Goal: Entertainment & Leisure: Consume media (video, audio)

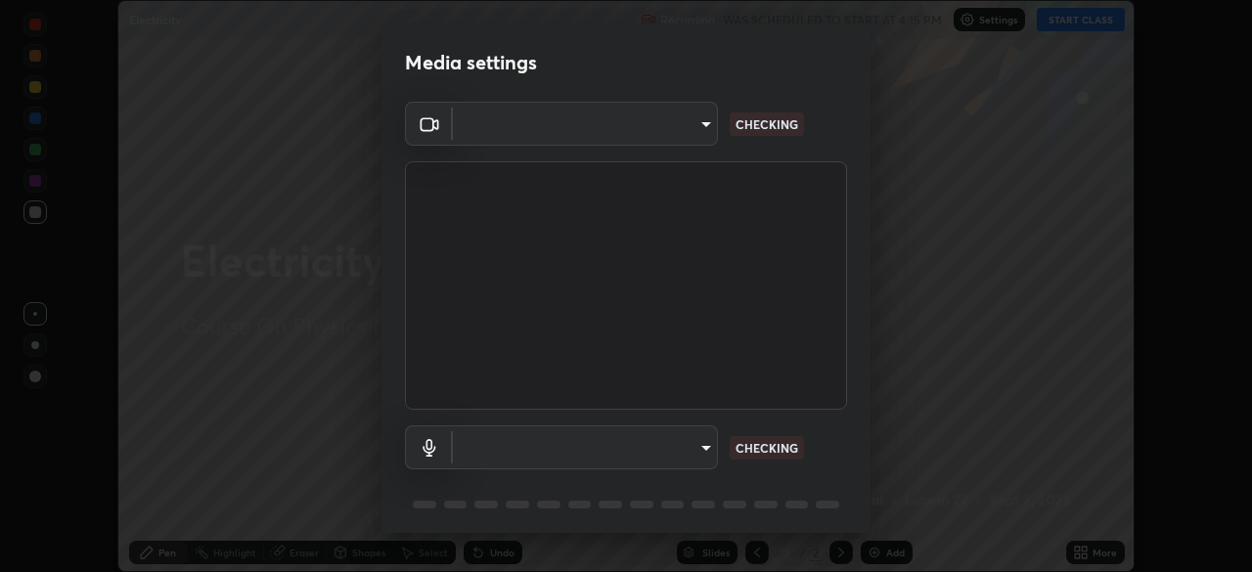
scroll to position [69, 0]
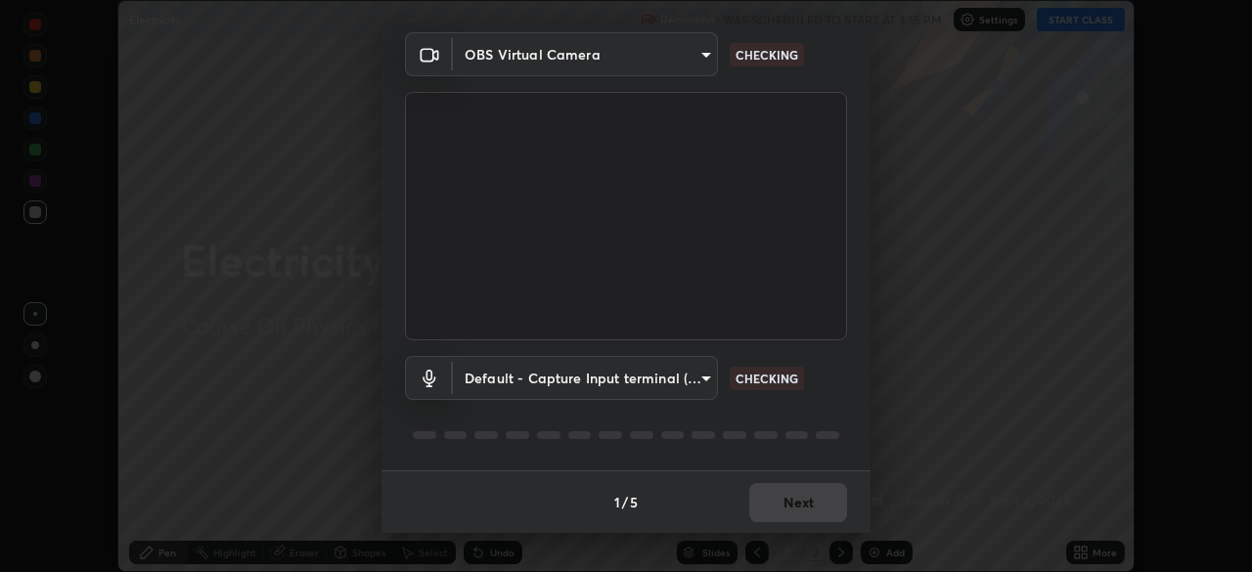
type input "846d0ba8f5080ab81b5b071cdfefeec17a04dc93fe71064fe08a1f5c66129023"
type input "default"
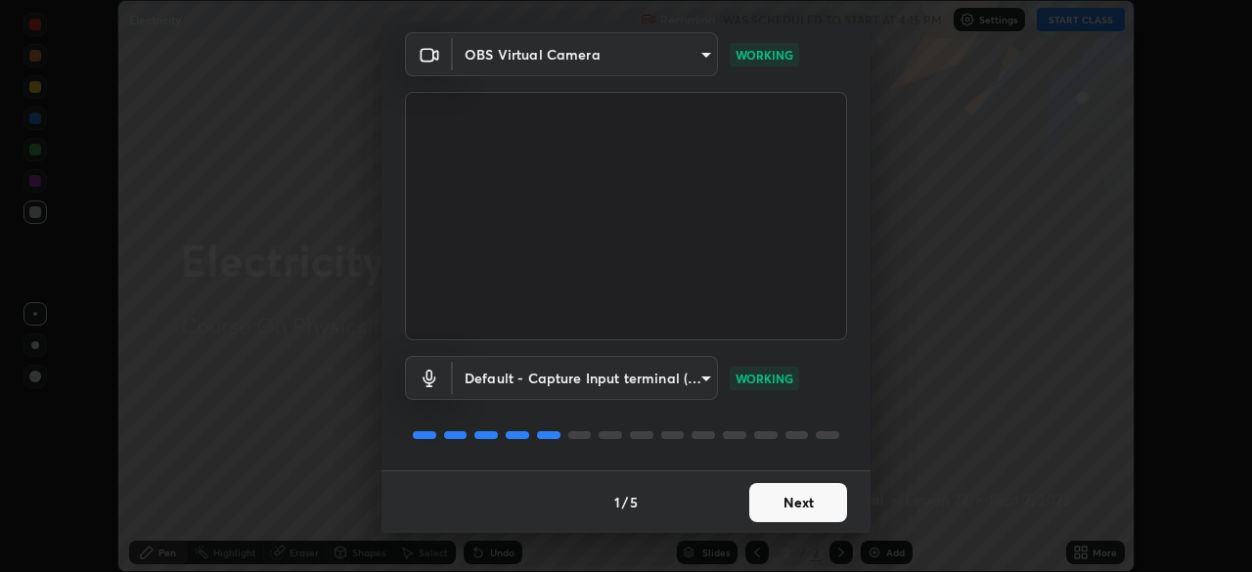
click at [781, 494] on button "Next" at bounding box center [798, 502] width 98 height 39
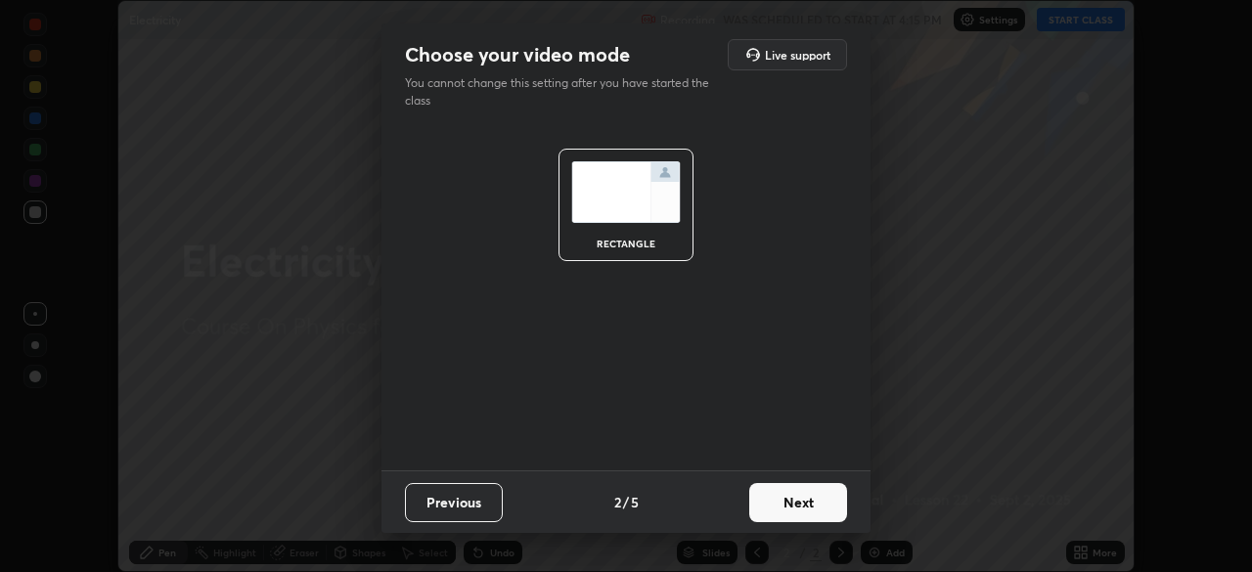
scroll to position [0, 0]
click at [780, 500] on button "Next" at bounding box center [798, 502] width 98 height 39
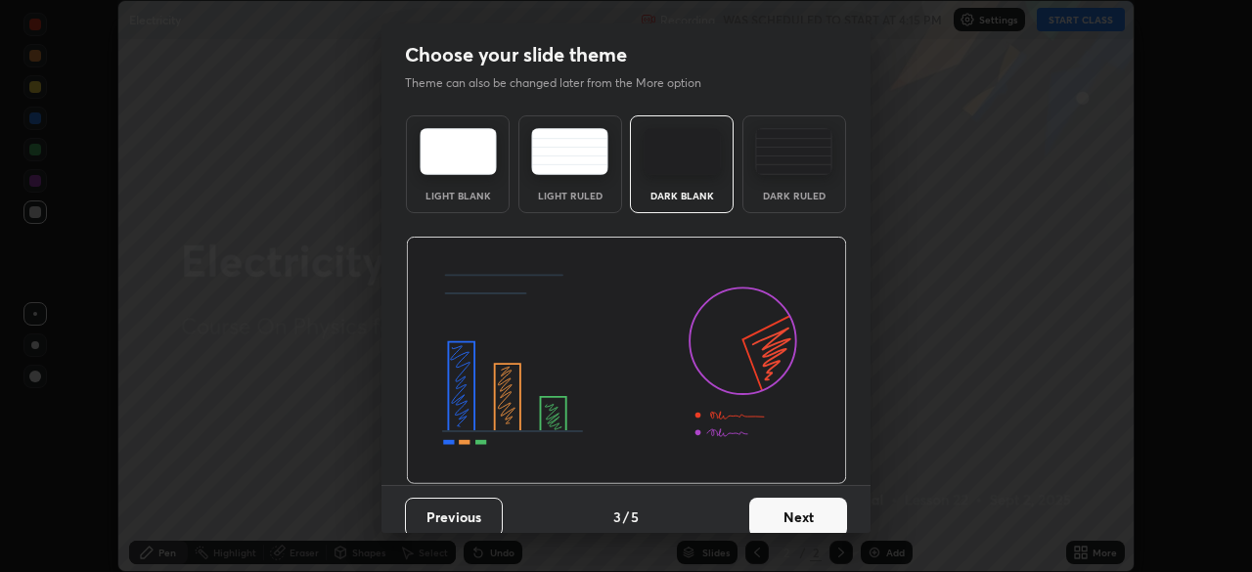
click at [777, 503] on button "Next" at bounding box center [798, 517] width 98 height 39
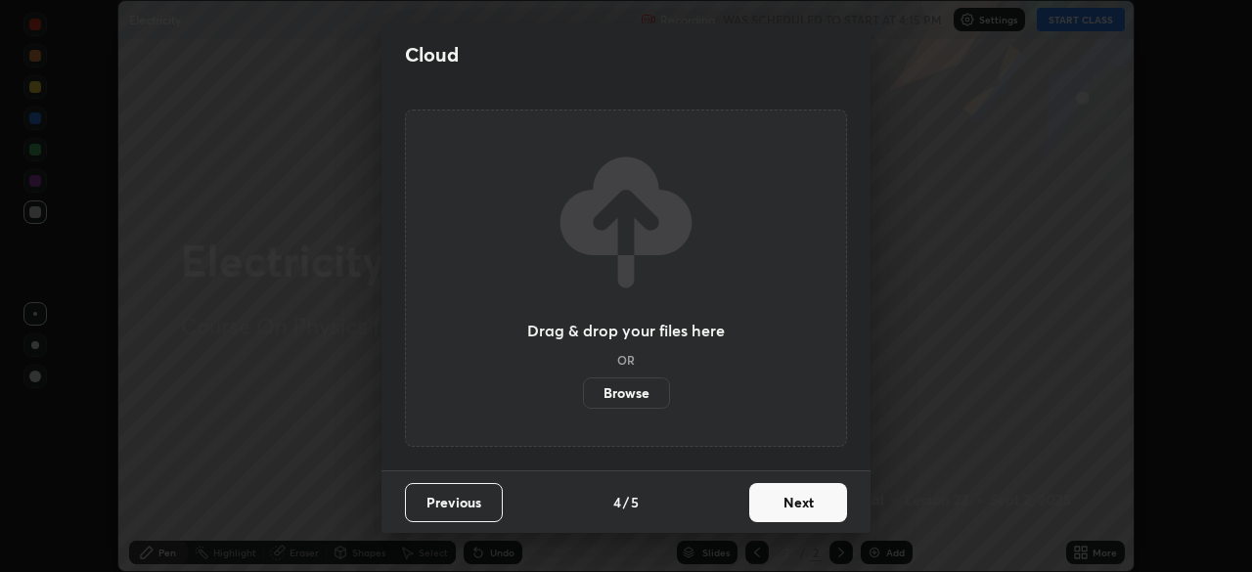
click at [777, 505] on button "Next" at bounding box center [798, 502] width 98 height 39
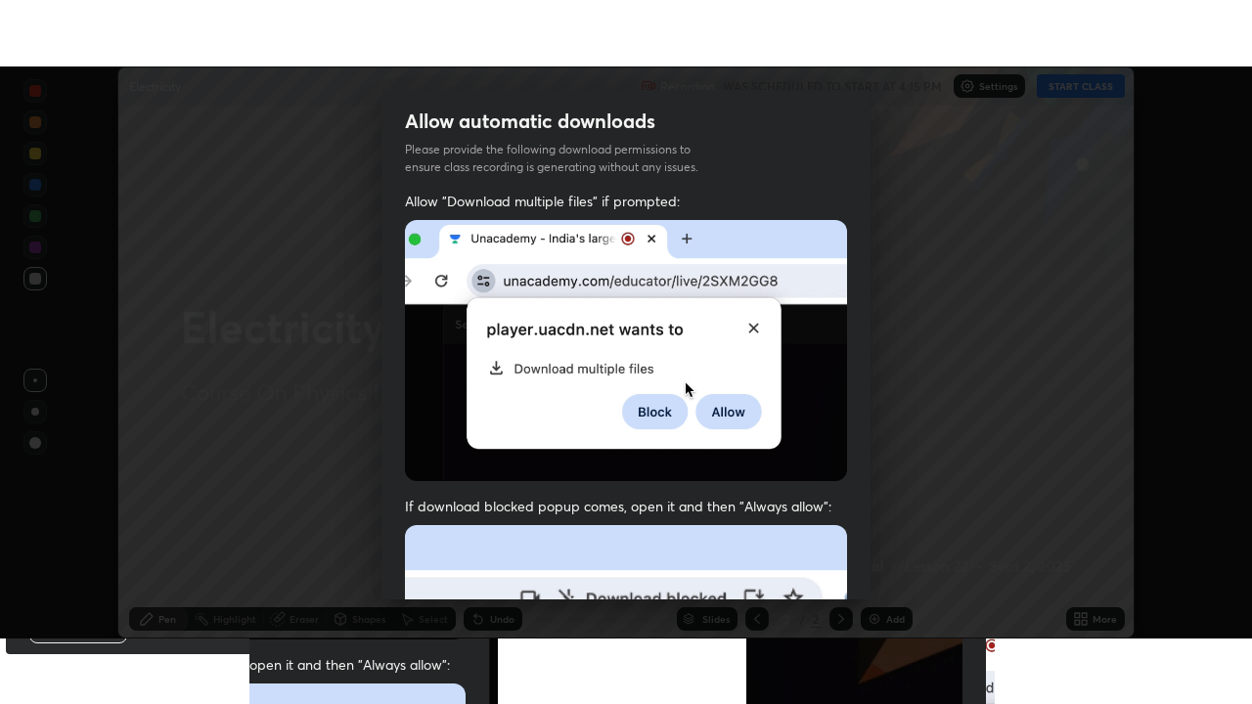
scroll to position [468, 0]
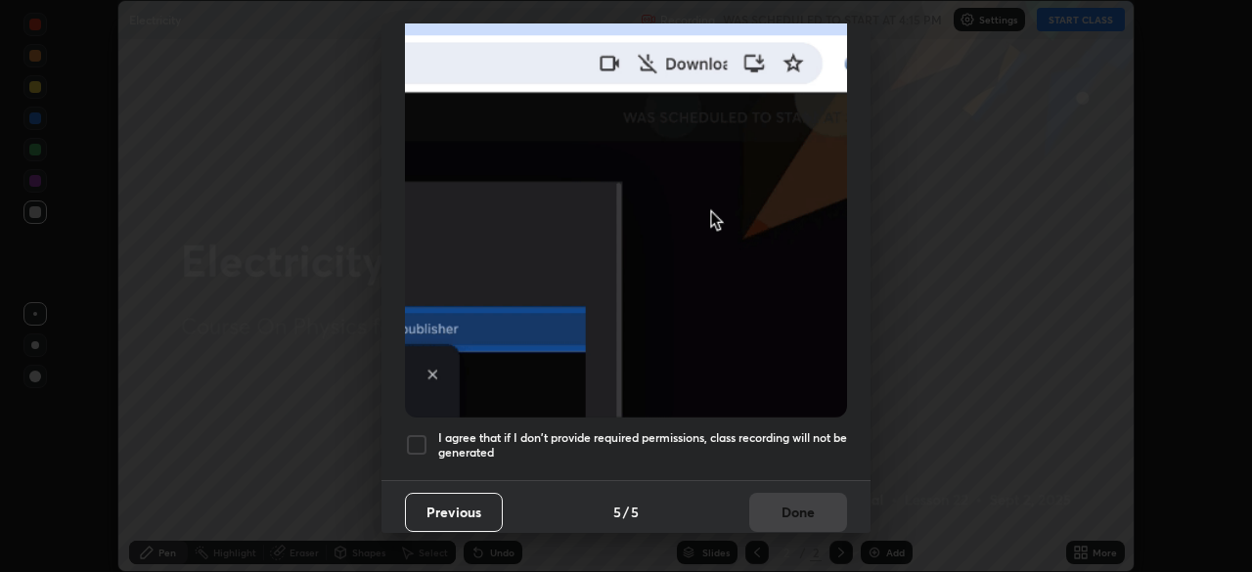
click at [466, 435] on h5 "I agree that if I don't provide required permissions, class recording will not …" at bounding box center [642, 445] width 409 height 30
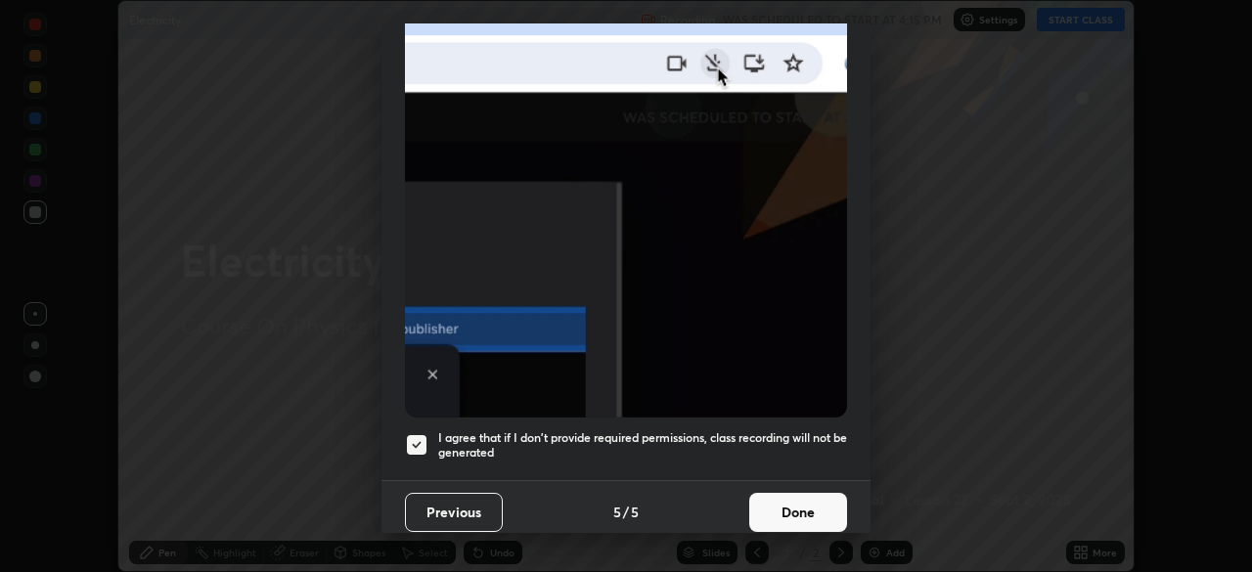
click at [752, 520] on button "Done" at bounding box center [798, 512] width 98 height 39
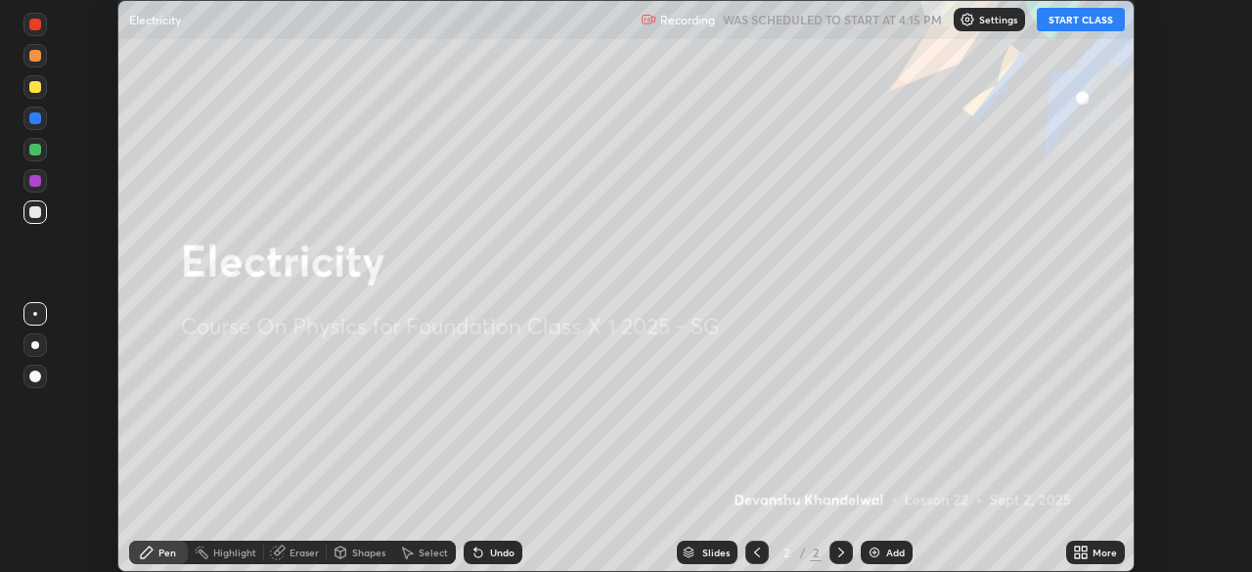
click at [1068, 17] on button "START CLASS" at bounding box center [1081, 19] width 88 height 23
click at [1086, 552] on icon at bounding box center [1081, 553] width 16 height 16
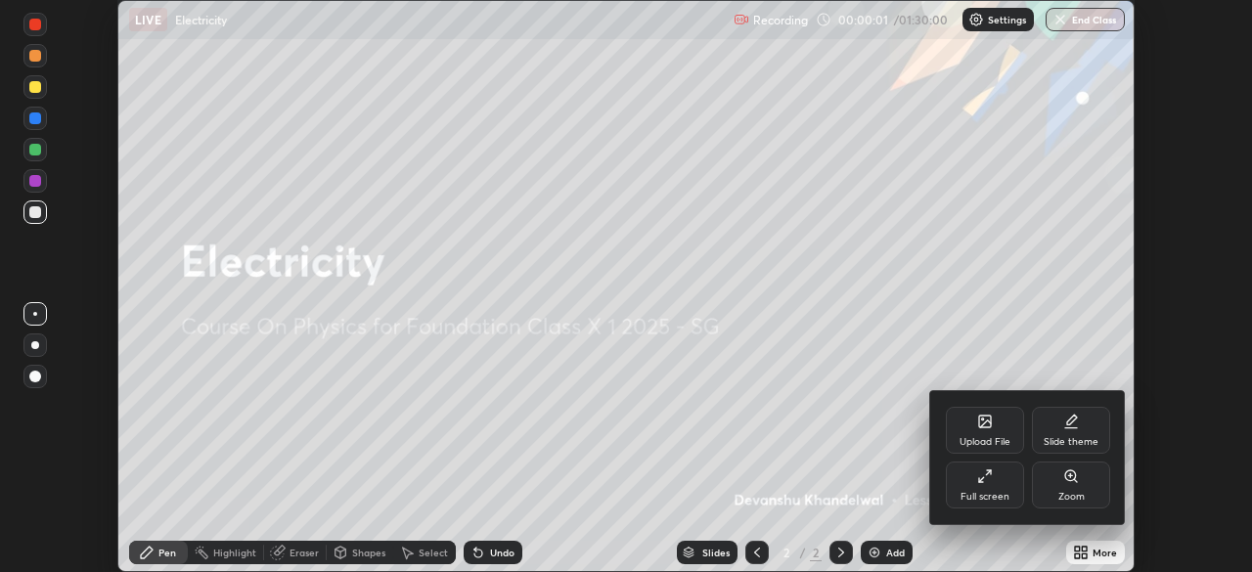
click at [969, 492] on div "Full screen" at bounding box center [984, 497] width 49 height 10
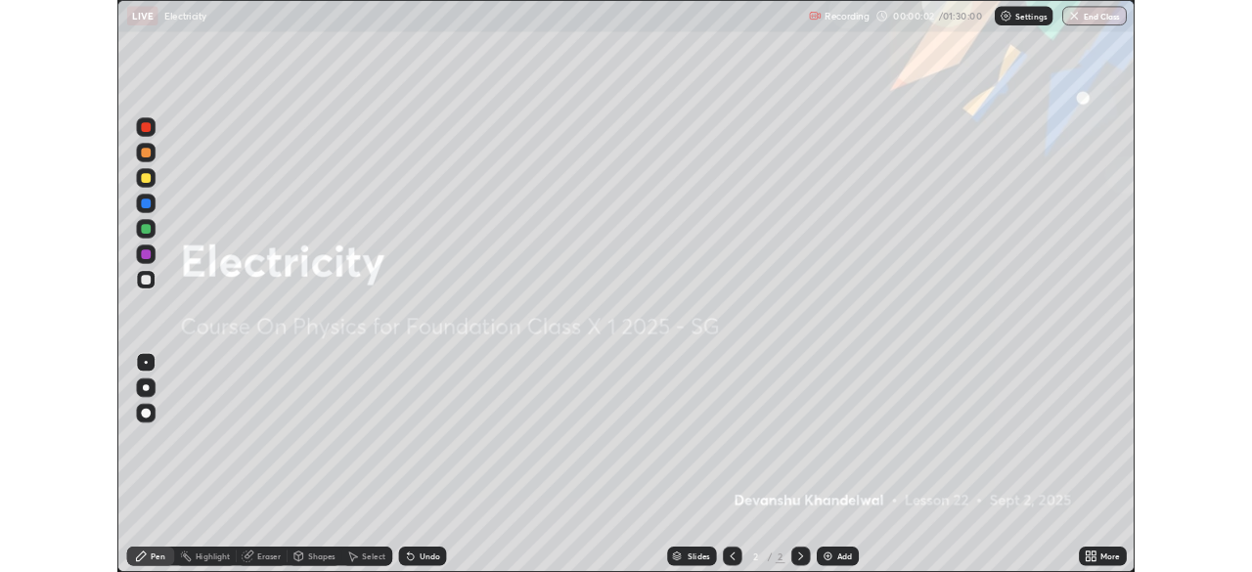
scroll to position [704, 1252]
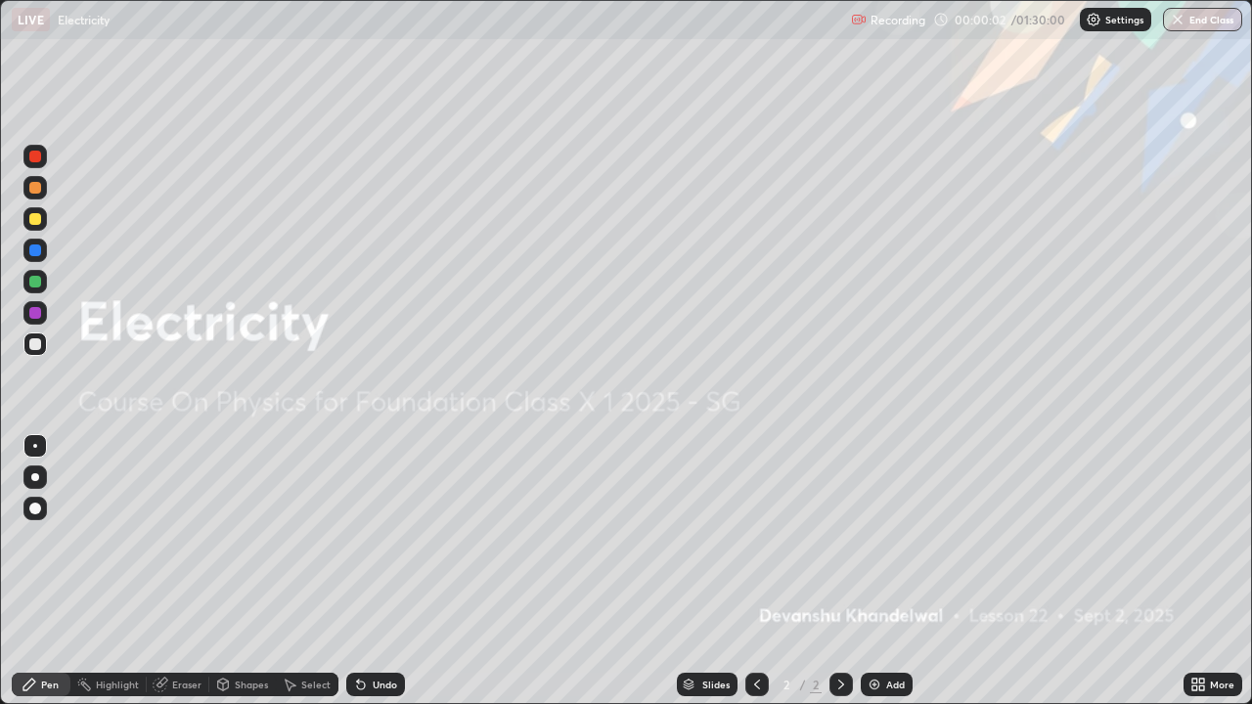
click at [891, 571] on div "Add" at bounding box center [895, 685] width 19 height 10
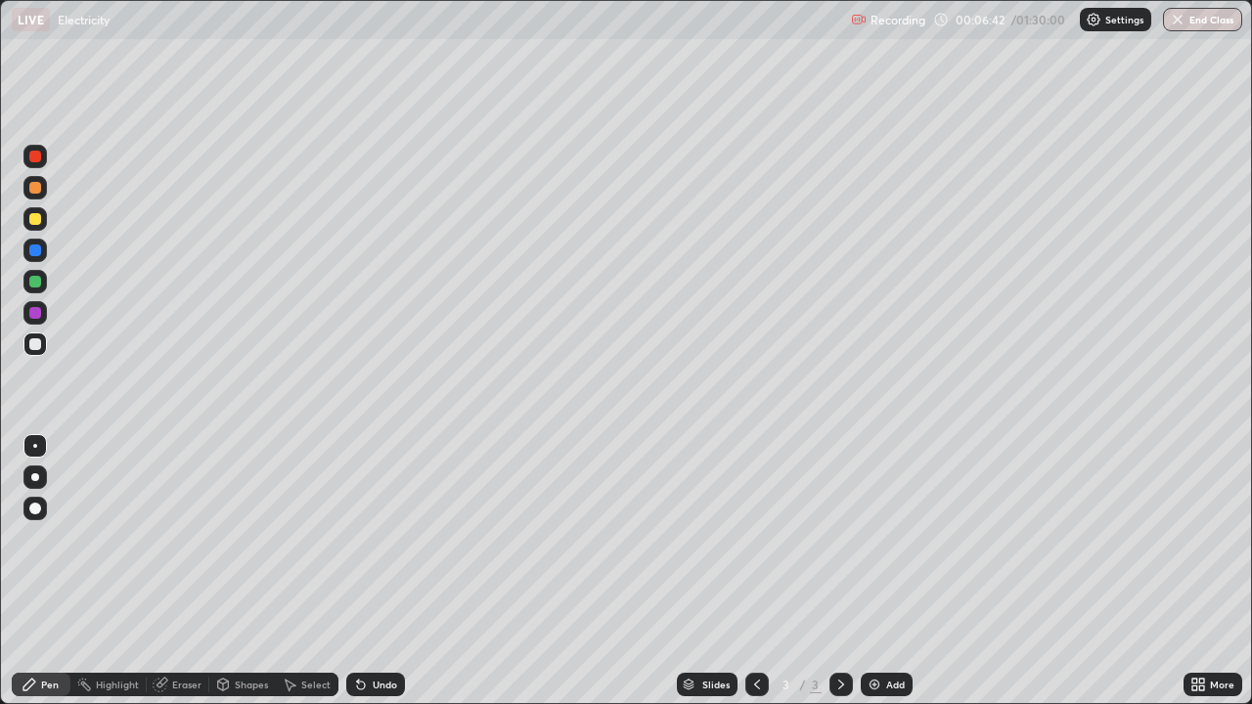
click at [871, 571] on img at bounding box center [874, 685] width 16 height 16
click at [376, 571] on div "Undo" at bounding box center [385, 685] width 24 height 10
click at [387, 571] on div "Undo" at bounding box center [385, 685] width 24 height 10
click at [376, 571] on div "Undo" at bounding box center [375, 684] width 59 height 23
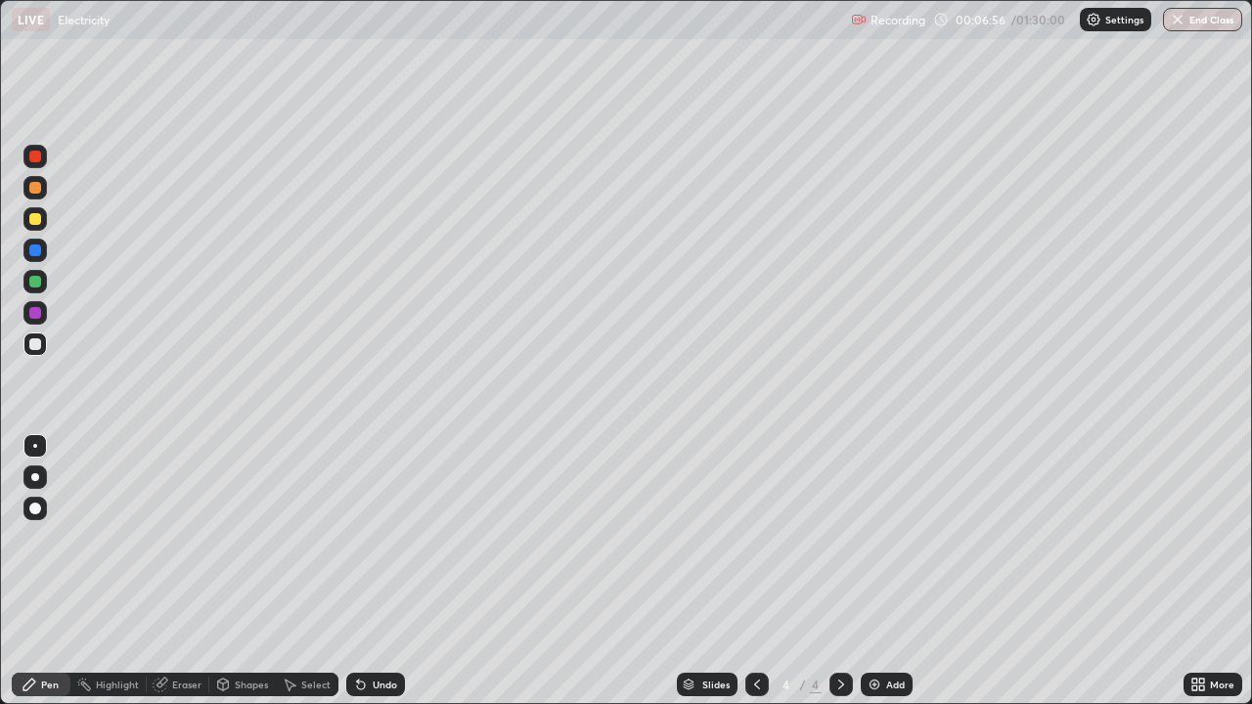
click at [372, 571] on div "Undo" at bounding box center [375, 684] width 59 height 23
click at [373, 571] on div "Undo" at bounding box center [385, 685] width 24 height 10
click at [357, 571] on icon at bounding box center [358, 681] width 2 height 2
click at [360, 571] on icon at bounding box center [361, 686] width 8 height 8
click at [752, 571] on icon at bounding box center [757, 685] width 16 height 16
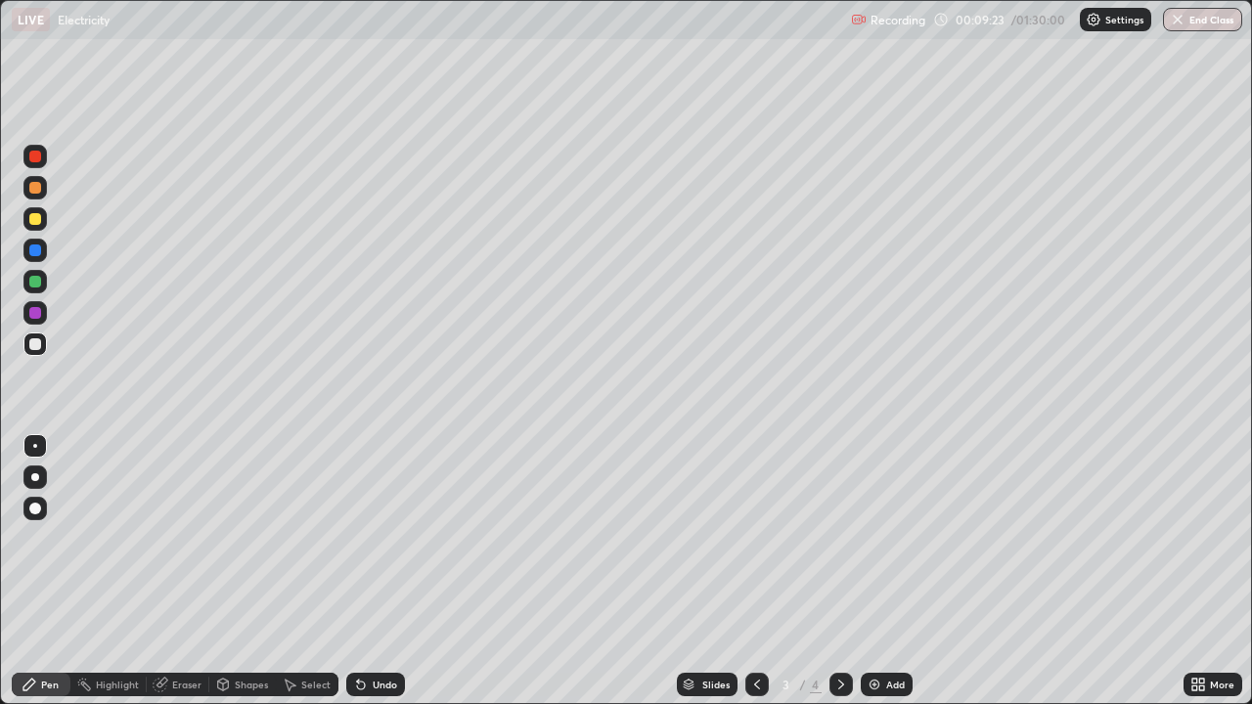
click at [872, 571] on img at bounding box center [874, 685] width 16 height 16
click at [367, 571] on div "Undo" at bounding box center [375, 684] width 59 height 23
click at [378, 571] on div "Undo" at bounding box center [375, 684] width 59 height 23
click at [366, 571] on div "Undo" at bounding box center [375, 684] width 59 height 23
click at [358, 571] on icon at bounding box center [361, 686] width 8 height 8
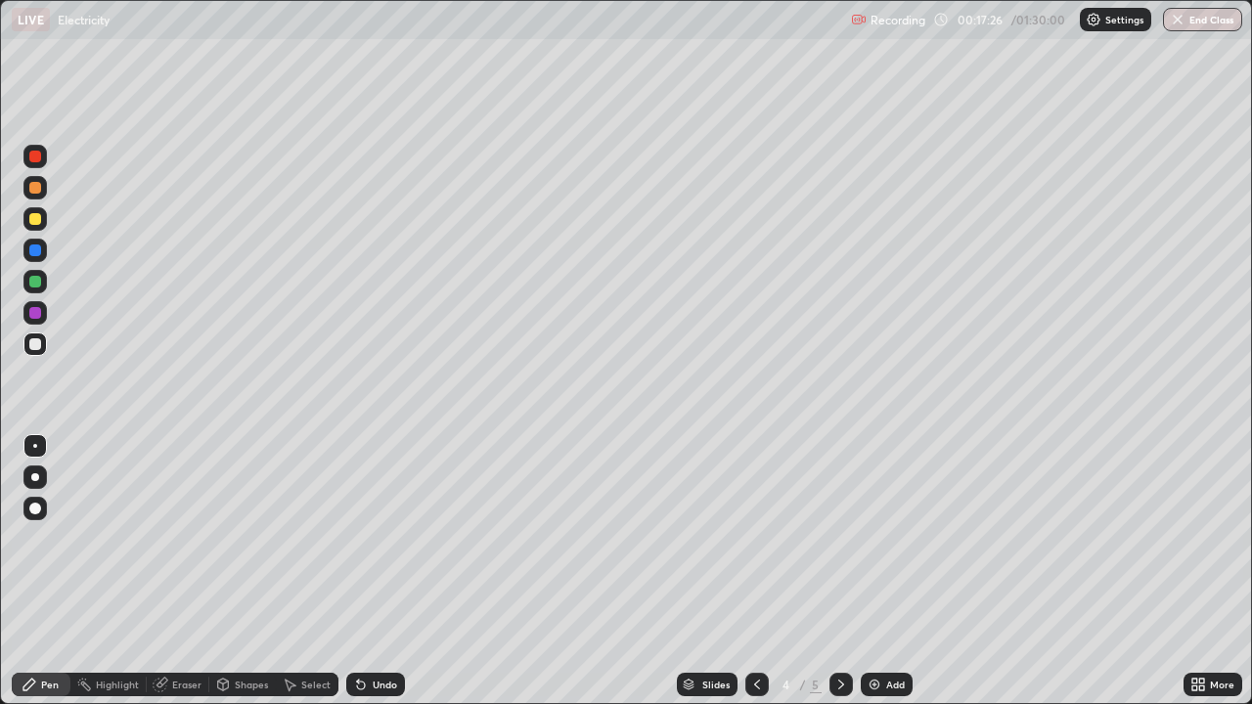
click at [868, 571] on img at bounding box center [874, 685] width 16 height 16
click at [359, 571] on icon at bounding box center [361, 686] width 8 height 8
click at [756, 571] on icon at bounding box center [757, 685] width 16 height 16
click at [869, 571] on img at bounding box center [874, 685] width 16 height 16
click at [755, 571] on div at bounding box center [756, 684] width 23 height 23
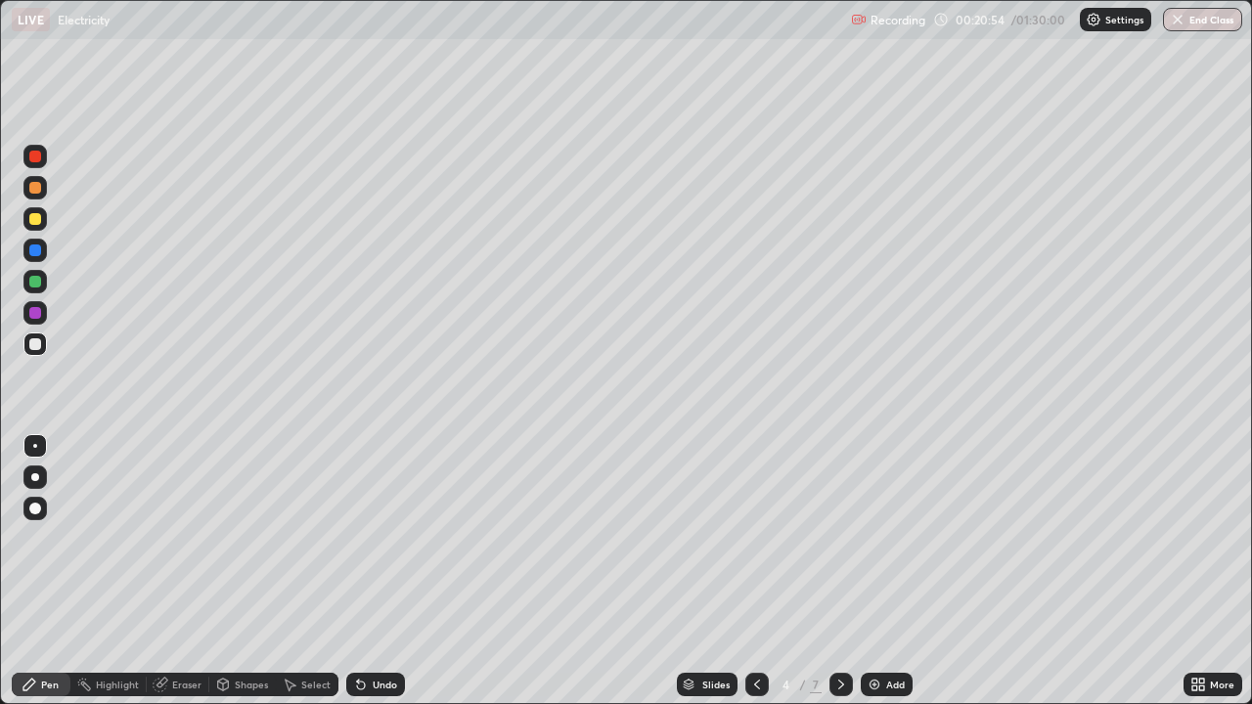
click at [874, 571] on img at bounding box center [874, 685] width 16 height 16
click at [33, 147] on div at bounding box center [34, 156] width 23 height 23
click at [38, 214] on div at bounding box center [35, 219] width 12 height 12
click at [39, 343] on div at bounding box center [35, 344] width 12 height 12
click at [877, 571] on div "Add" at bounding box center [887, 684] width 52 height 23
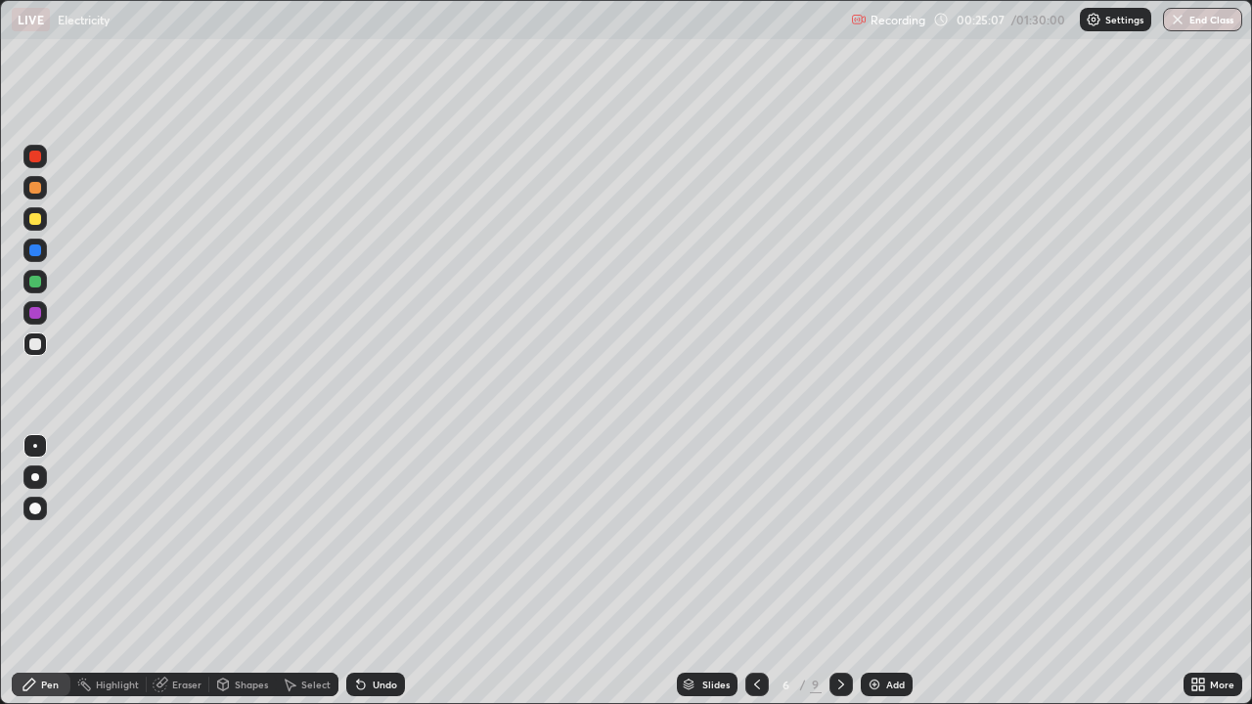
click at [747, 571] on div at bounding box center [756, 684] width 23 height 23
click at [833, 571] on div at bounding box center [840, 684] width 23 height 23
click at [863, 571] on div "Add" at bounding box center [887, 684] width 52 height 23
click at [357, 571] on icon at bounding box center [358, 681] width 2 height 2
click at [358, 571] on icon at bounding box center [361, 686] width 8 height 8
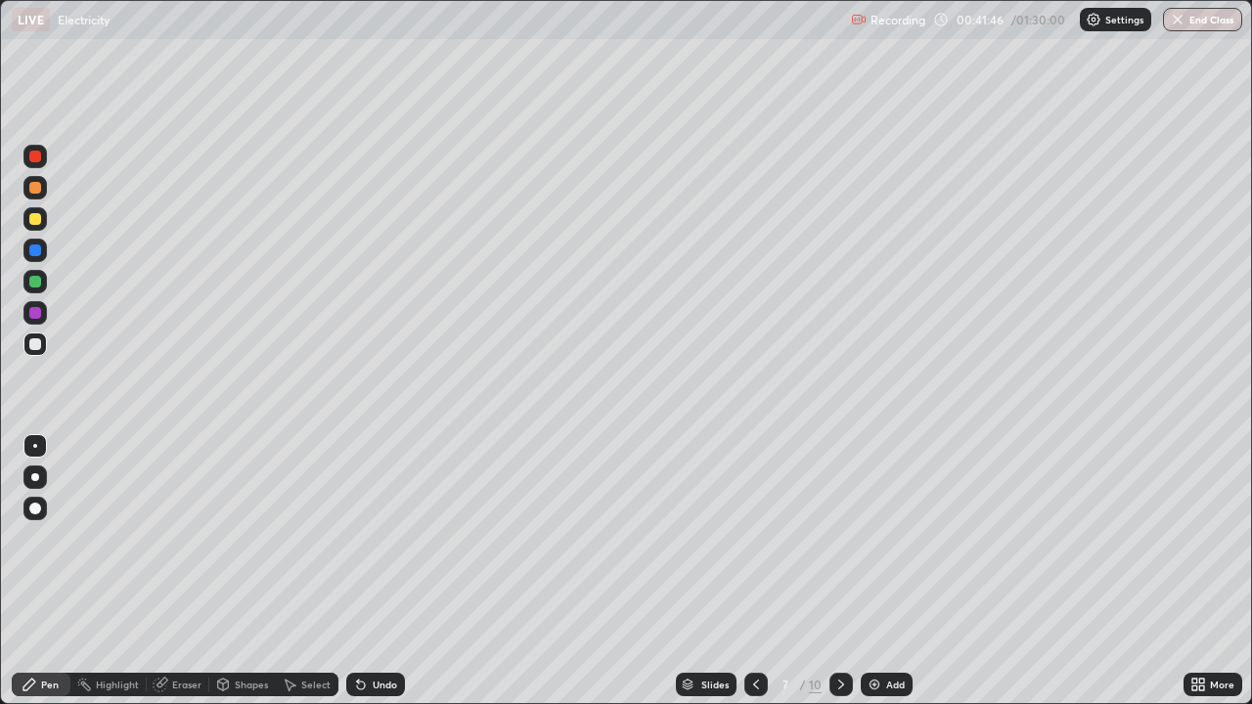
click at [191, 571] on div "Eraser" at bounding box center [186, 685] width 29 height 10
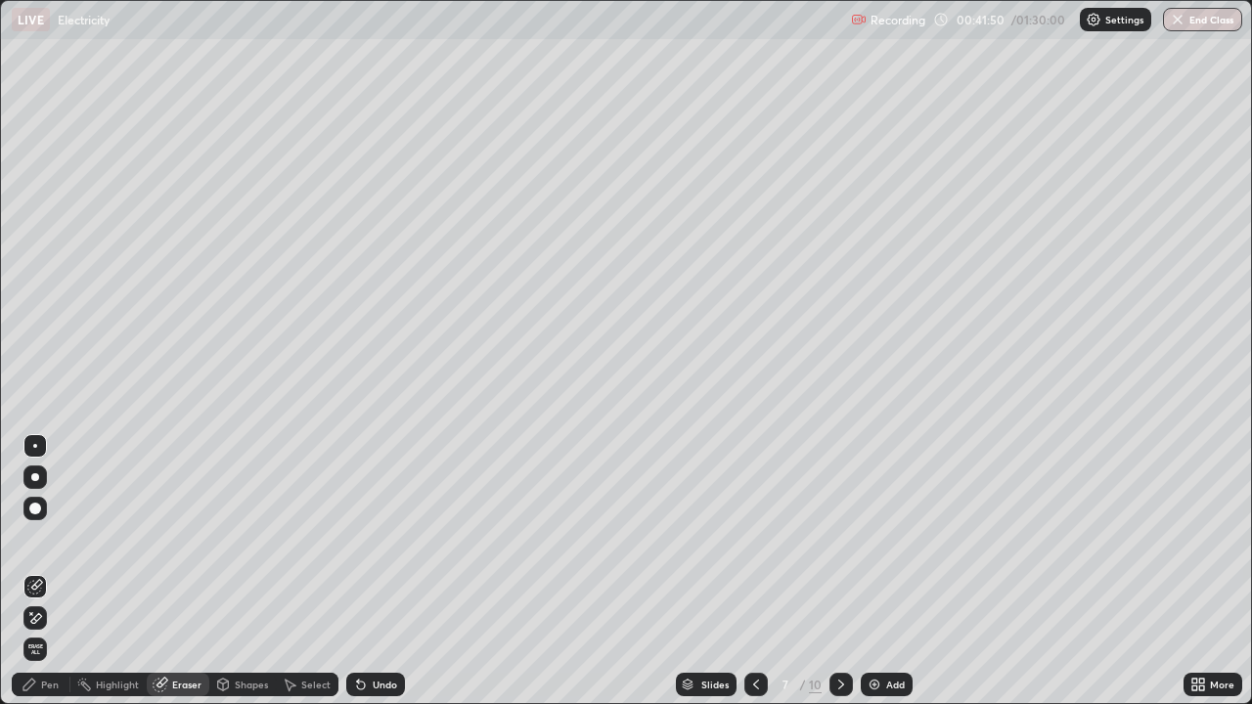
click at [25, 571] on div "Pen" at bounding box center [41, 684] width 59 height 23
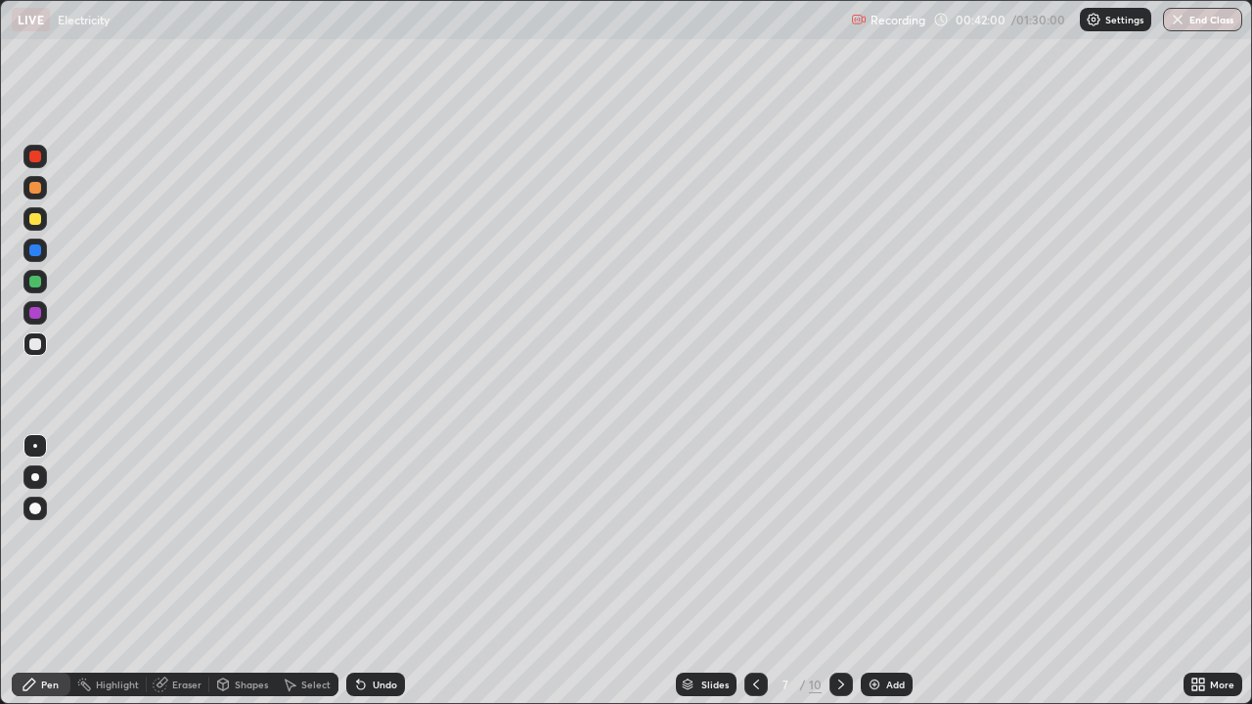
click at [358, 571] on icon at bounding box center [361, 686] width 8 height 8
click at [377, 571] on div "Undo" at bounding box center [385, 685] width 24 height 10
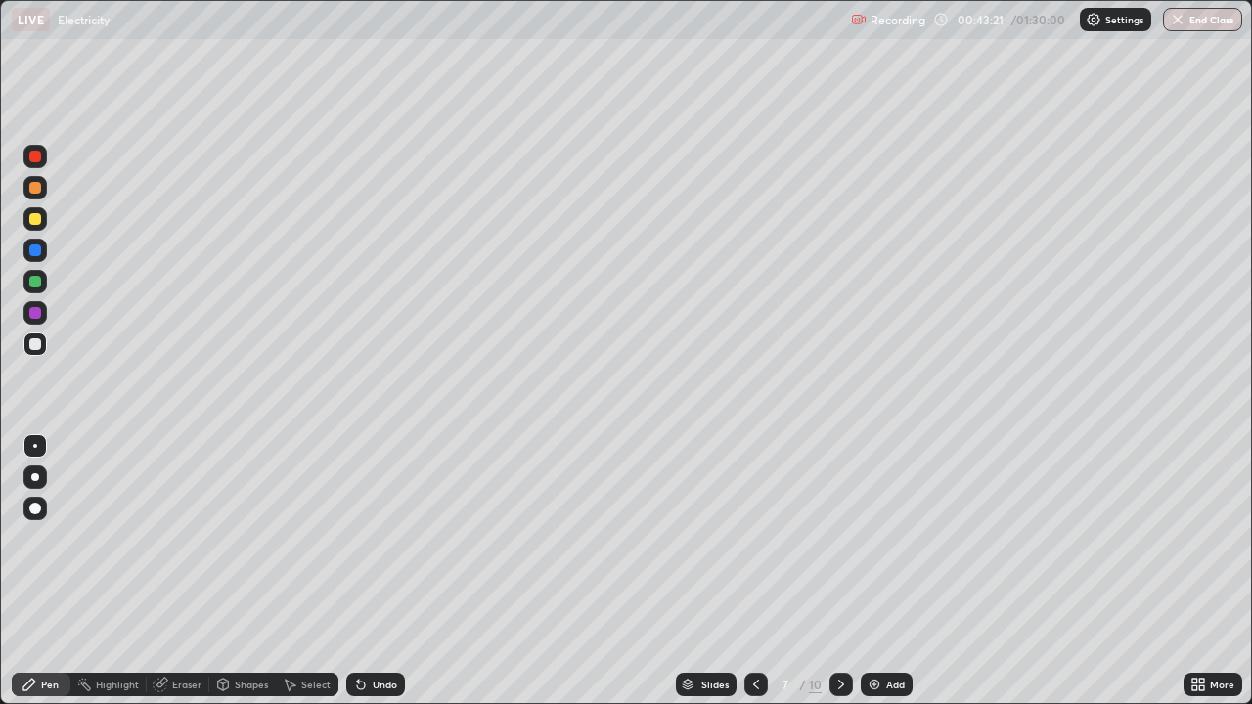
click at [381, 571] on div "Undo" at bounding box center [385, 685] width 24 height 10
click at [389, 571] on div "Undo" at bounding box center [385, 685] width 24 height 10
click at [829, 571] on div at bounding box center [840, 684] width 23 height 23
click at [382, 571] on div "Undo" at bounding box center [375, 684] width 59 height 23
click at [839, 571] on icon at bounding box center [841, 685] width 6 height 10
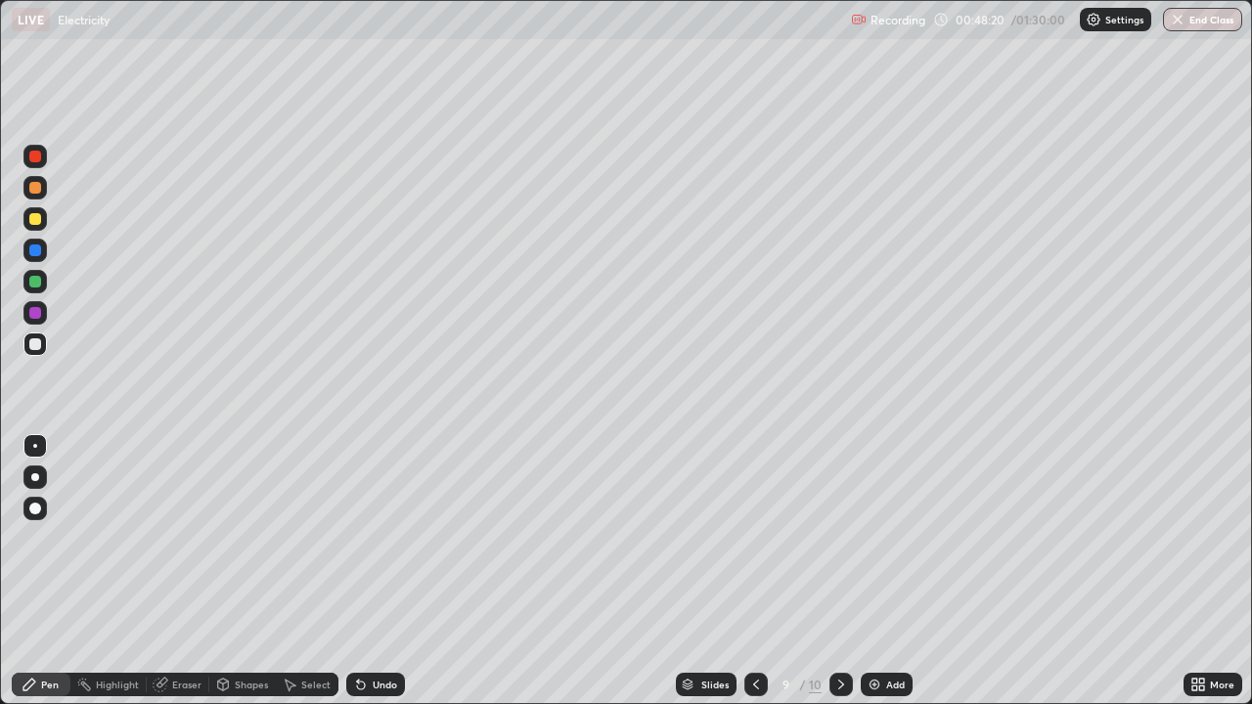
click at [886, 571] on div "Add" at bounding box center [895, 685] width 19 height 10
click at [378, 571] on div "Undo" at bounding box center [385, 685] width 24 height 10
click at [373, 571] on div "Undo" at bounding box center [385, 685] width 24 height 10
click at [376, 571] on div "Undo" at bounding box center [375, 684] width 59 height 23
click at [39, 184] on div at bounding box center [35, 188] width 12 height 12
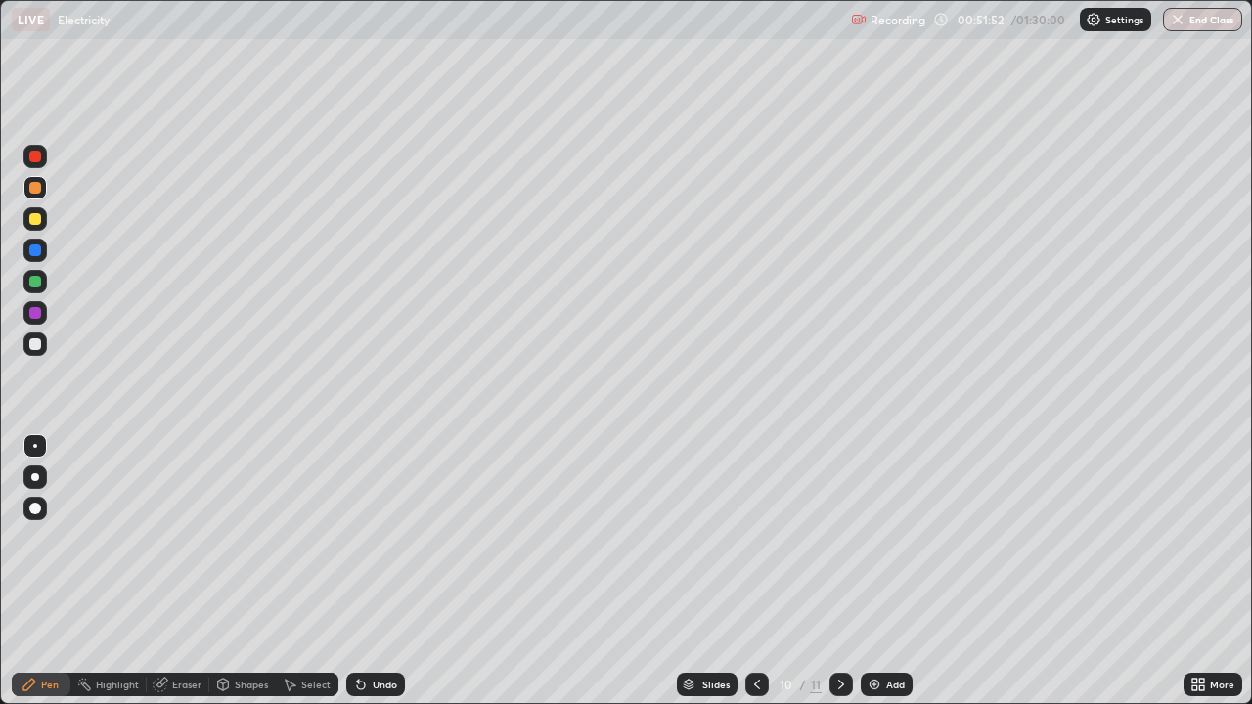
click at [836, 571] on div at bounding box center [840, 684] width 23 height 23
click at [867, 571] on img at bounding box center [874, 685] width 16 height 16
click at [39, 351] on div at bounding box center [34, 343] width 23 height 23
click at [369, 571] on div "Undo" at bounding box center [375, 684] width 59 height 23
click at [752, 571] on icon at bounding box center [757, 685] width 16 height 16
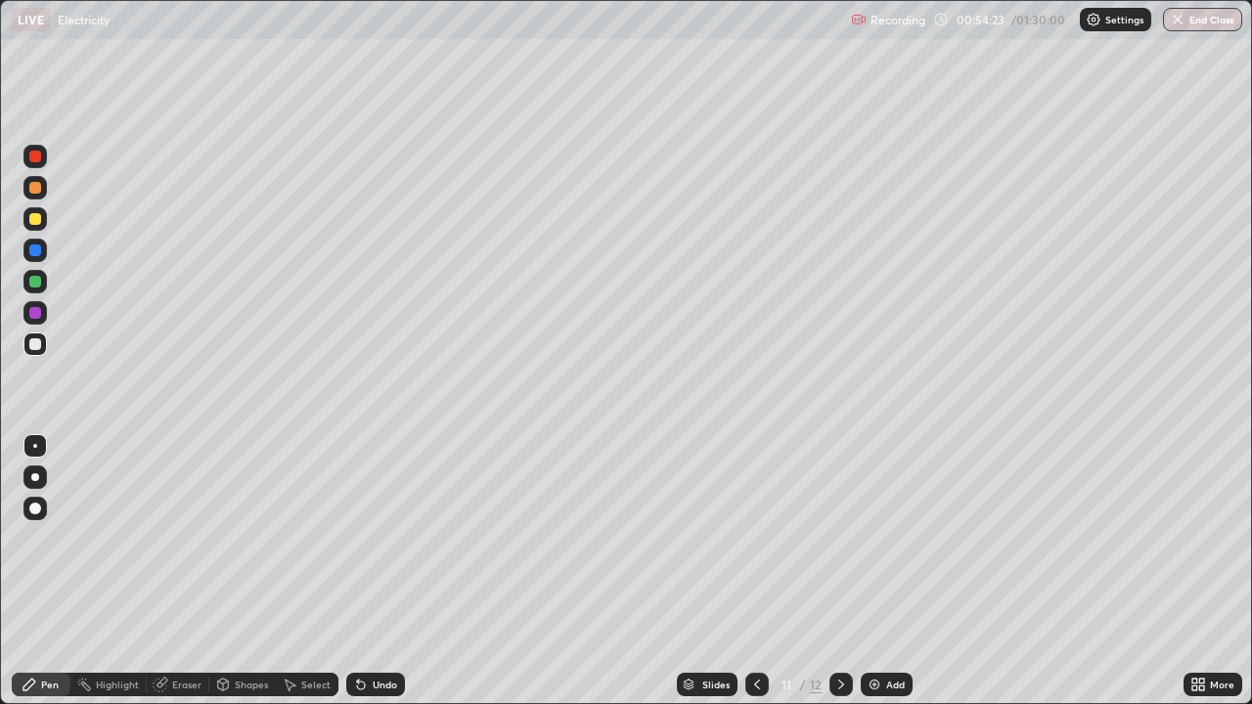
click at [746, 571] on div at bounding box center [756, 684] width 23 height 23
click at [839, 571] on icon at bounding box center [841, 685] width 16 height 16
click at [875, 571] on img at bounding box center [874, 685] width 16 height 16
click at [33, 343] on div at bounding box center [35, 344] width 12 height 12
click at [358, 571] on icon at bounding box center [361, 686] width 8 height 8
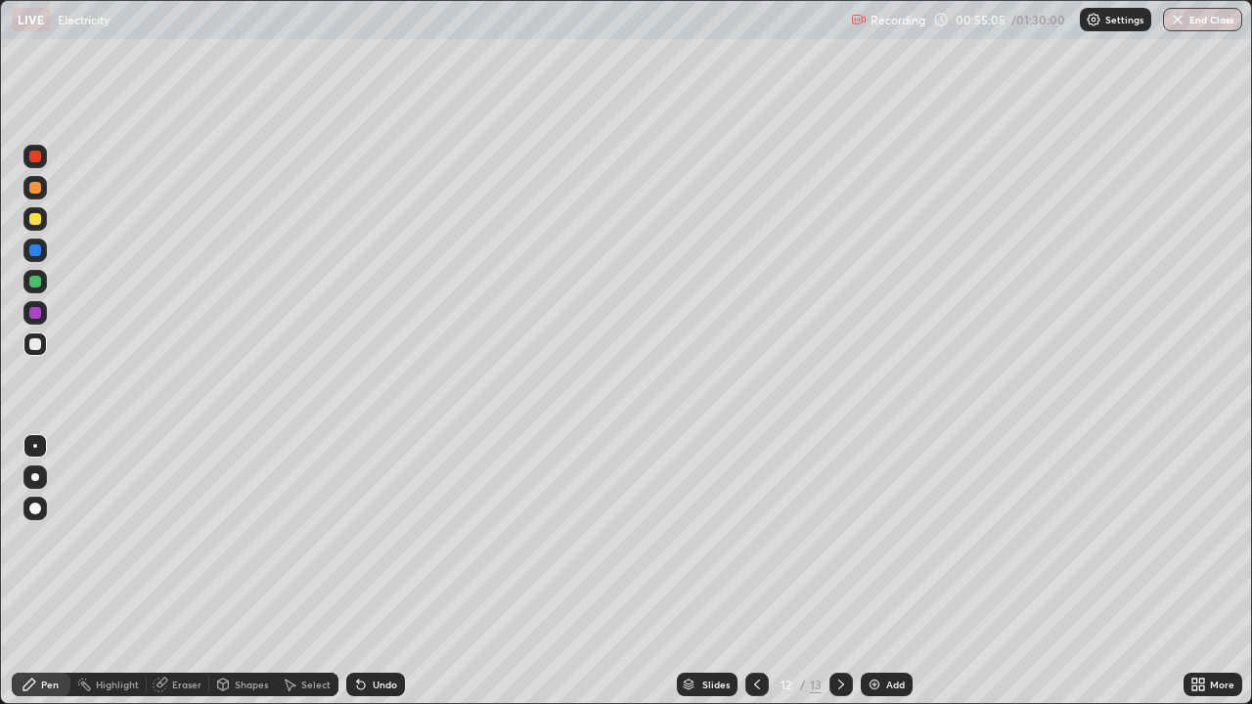
click at [366, 571] on div "Undo" at bounding box center [375, 684] width 59 height 23
click at [192, 571] on div "Eraser" at bounding box center [186, 685] width 29 height 10
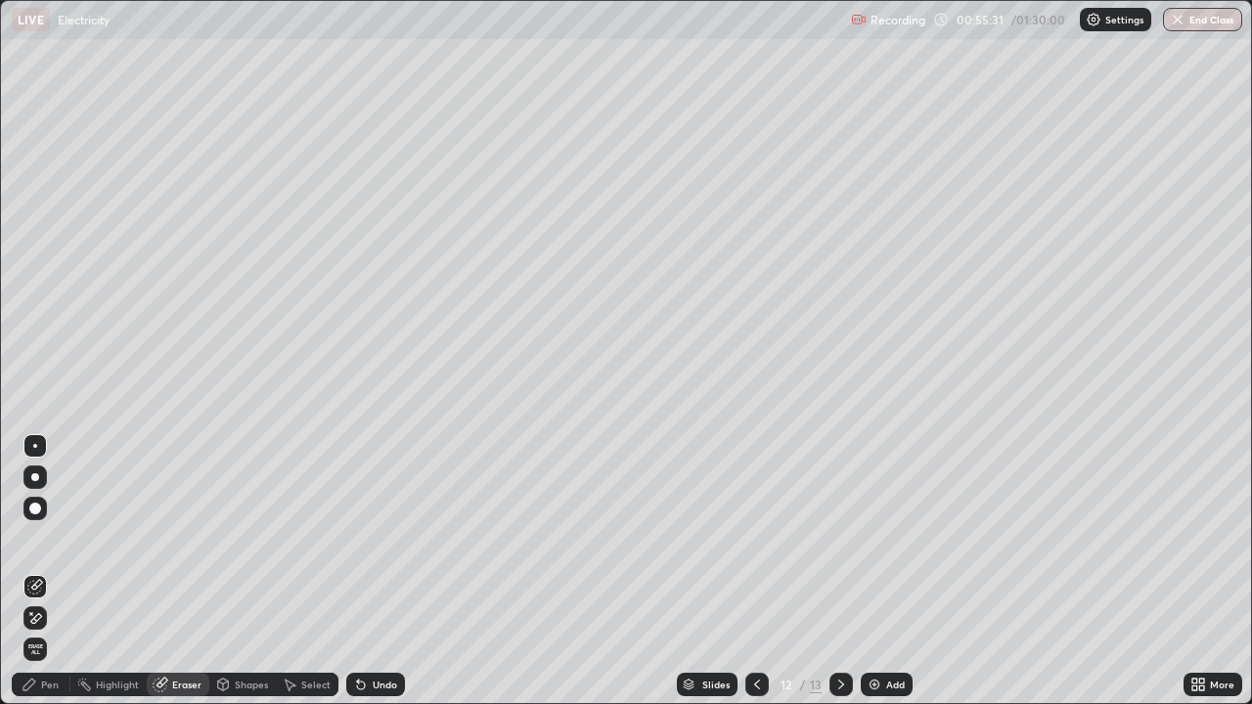
click at [56, 571] on div "Pen" at bounding box center [41, 684] width 59 height 23
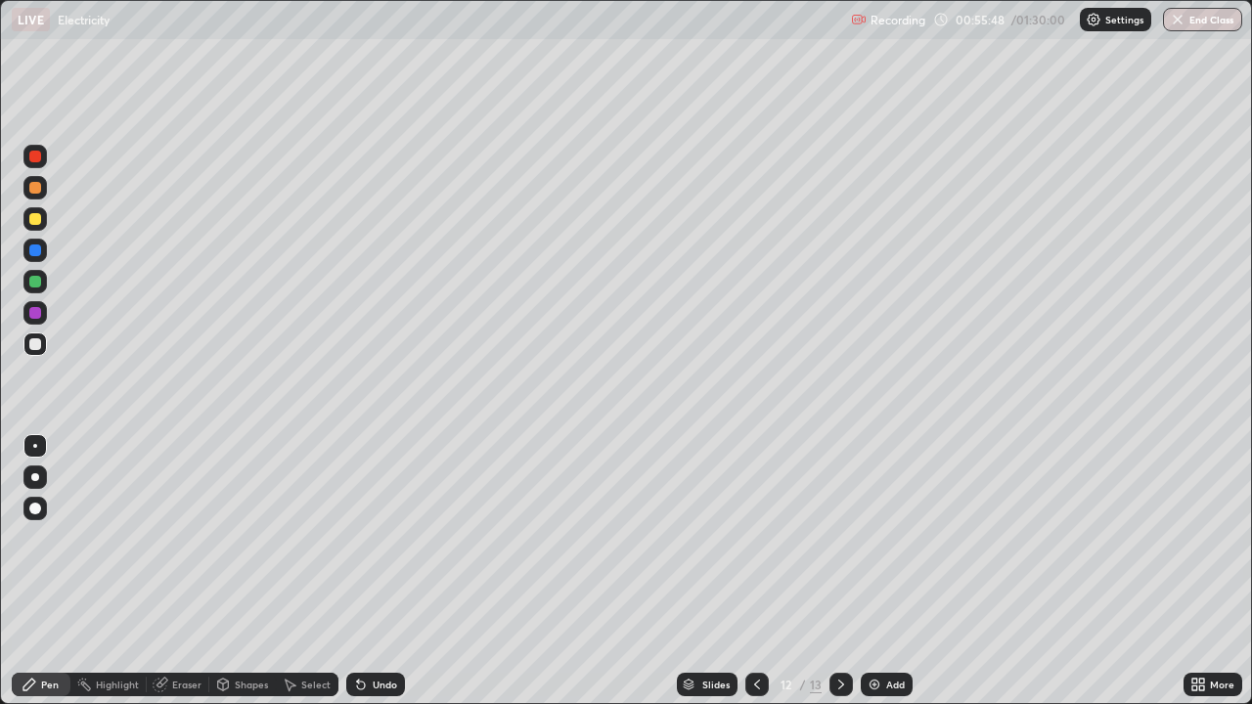
click at [357, 571] on icon at bounding box center [358, 681] width 2 height 2
click at [35, 283] on div at bounding box center [35, 282] width 12 height 12
click at [371, 571] on div "Undo" at bounding box center [375, 684] width 59 height 23
click at [376, 571] on div "Undo" at bounding box center [385, 685] width 24 height 10
click at [876, 571] on img at bounding box center [874, 685] width 16 height 16
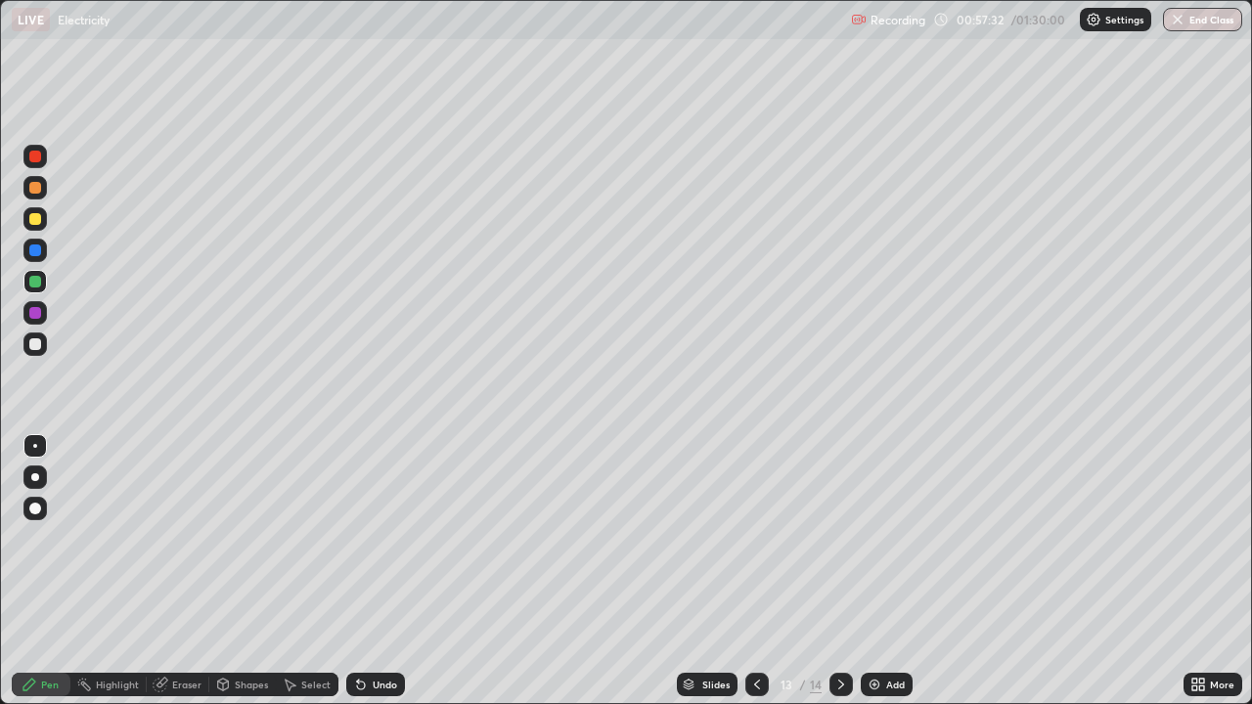
click at [39, 332] on div at bounding box center [34, 343] width 23 height 23
click at [40, 340] on div at bounding box center [35, 344] width 12 height 12
click at [755, 571] on icon at bounding box center [757, 685] width 16 height 16
click at [838, 571] on icon at bounding box center [841, 685] width 6 height 10
click at [36, 279] on div at bounding box center [35, 282] width 12 height 12
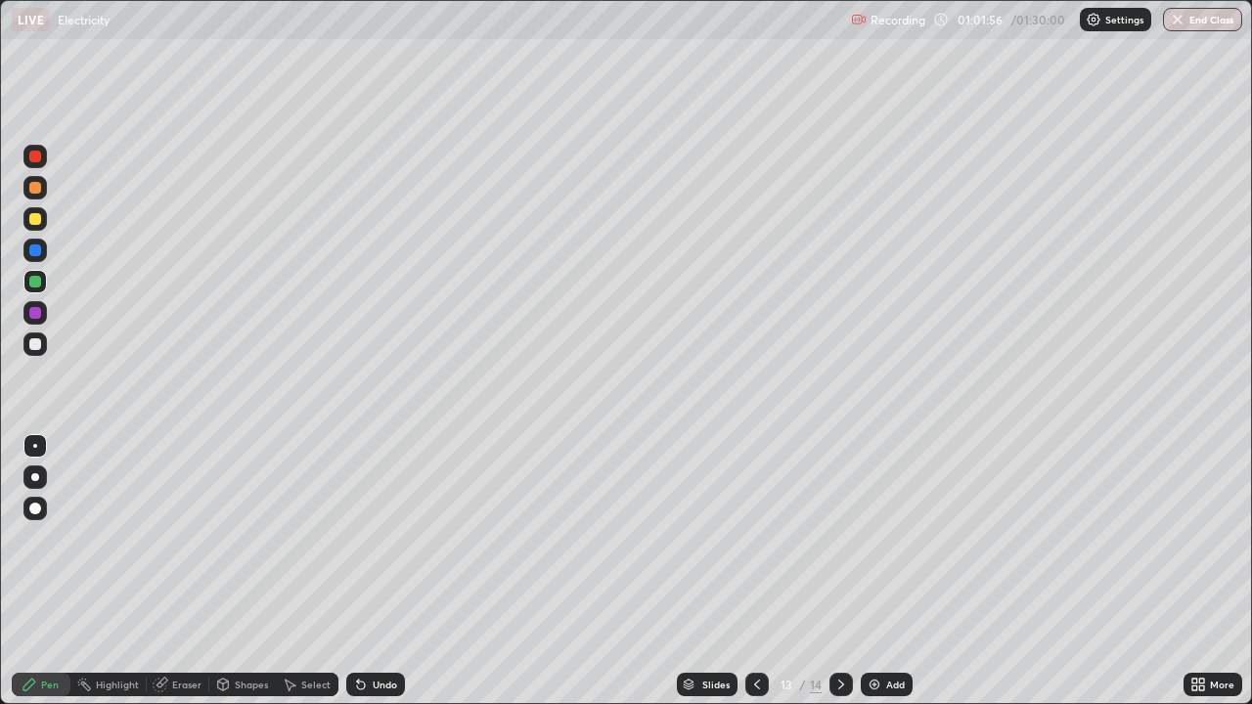
click at [379, 571] on div "Undo" at bounding box center [385, 685] width 24 height 10
click at [365, 571] on icon at bounding box center [361, 685] width 16 height 16
click at [369, 571] on div "Undo" at bounding box center [375, 684] width 59 height 23
click at [367, 571] on div "Undo" at bounding box center [375, 684] width 59 height 23
click at [866, 571] on img at bounding box center [874, 685] width 16 height 16
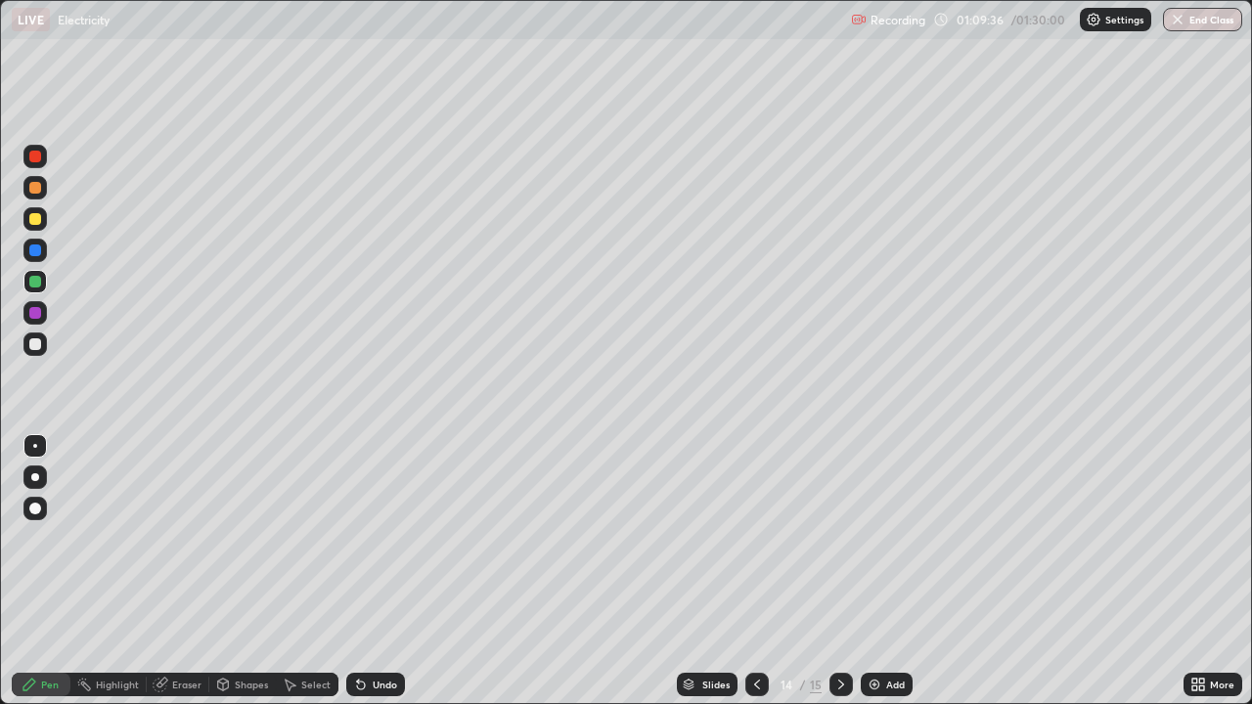
click at [37, 185] on div at bounding box center [35, 188] width 12 height 12
click at [398, 571] on div "Undo" at bounding box center [375, 684] width 59 height 23
click at [838, 571] on icon at bounding box center [841, 685] width 16 height 16
click at [766, 571] on div at bounding box center [756, 684] width 23 height 23
click at [833, 571] on icon at bounding box center [841, 685] width 16 height 16
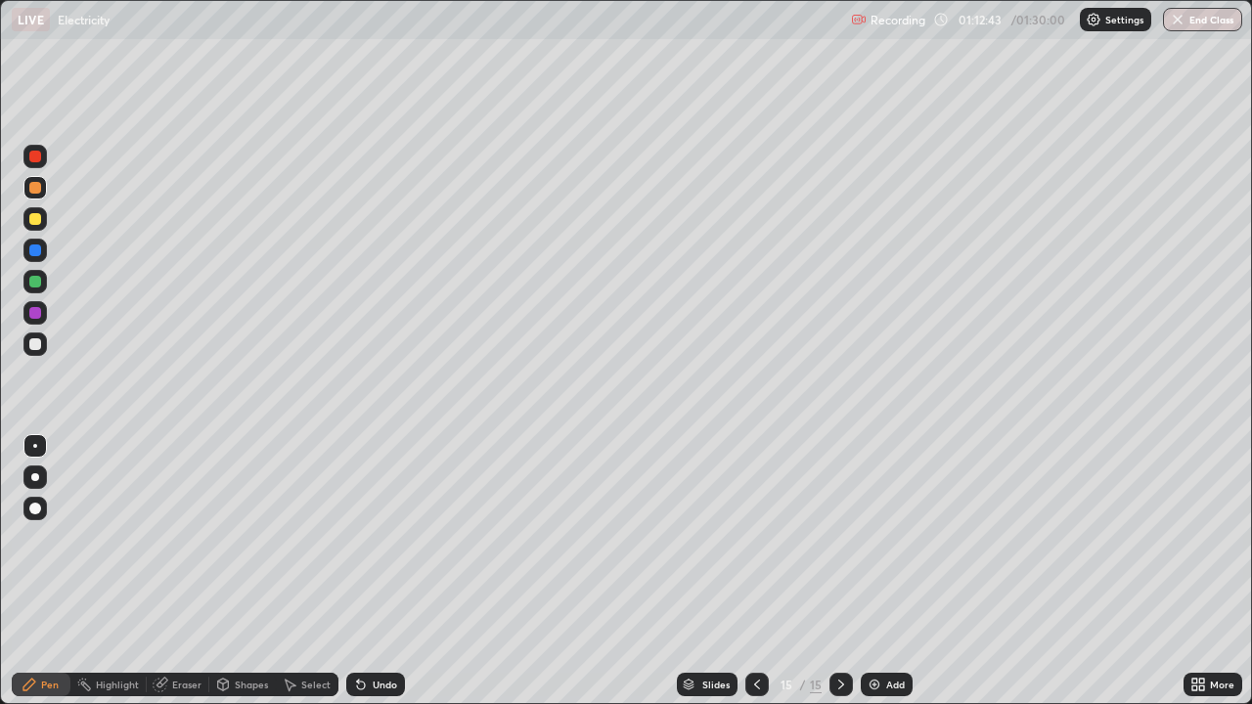
click at [872, 571] on img at bounding box center [874, 685] width 16 height 16
click at [757, 571] on icon at bounding box center [757, 685] width 16 height 16
click at [833, 571] on icon at bounding box center [841, 685] width 16 height 16
click at [839, 571] on icon at bounding box center [841, 685] width 16 height 16
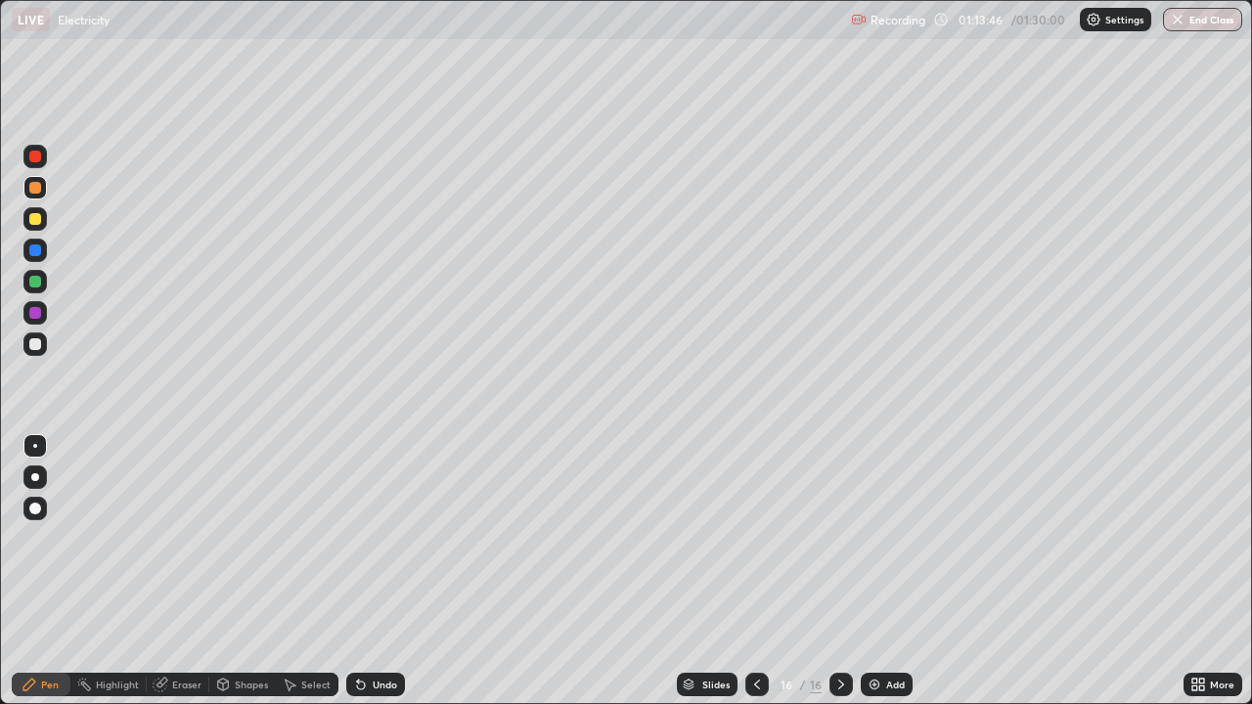
click at [749, 571] on icon at bounding box center [757, 685] width 16 height 16
click at [746, 571] on div at bounding box center [756, 684] width 23 height 23
click at [830, 571] on div at bounding box center [840, 684] width 23 height 39
click at [833, 571] on icon at bounding box center [841, 685] width 16 height 16
click at [839, 571] on icon at bounding box center [841, 685] width 16 height 16
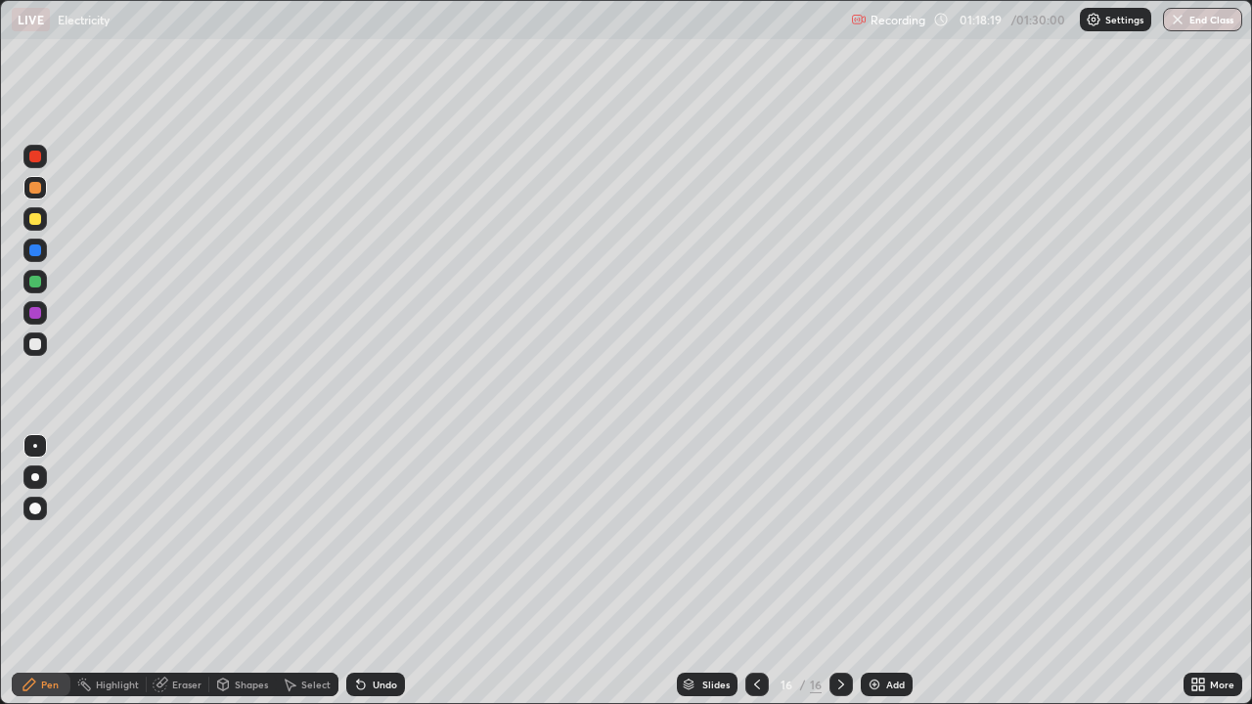
click at [875, 571] on div "Add" at bounding box center [887, 684] width 52 height 23
click at [1182, 18] on img "button" at bounding box center [1179, 20] width 16 height 16
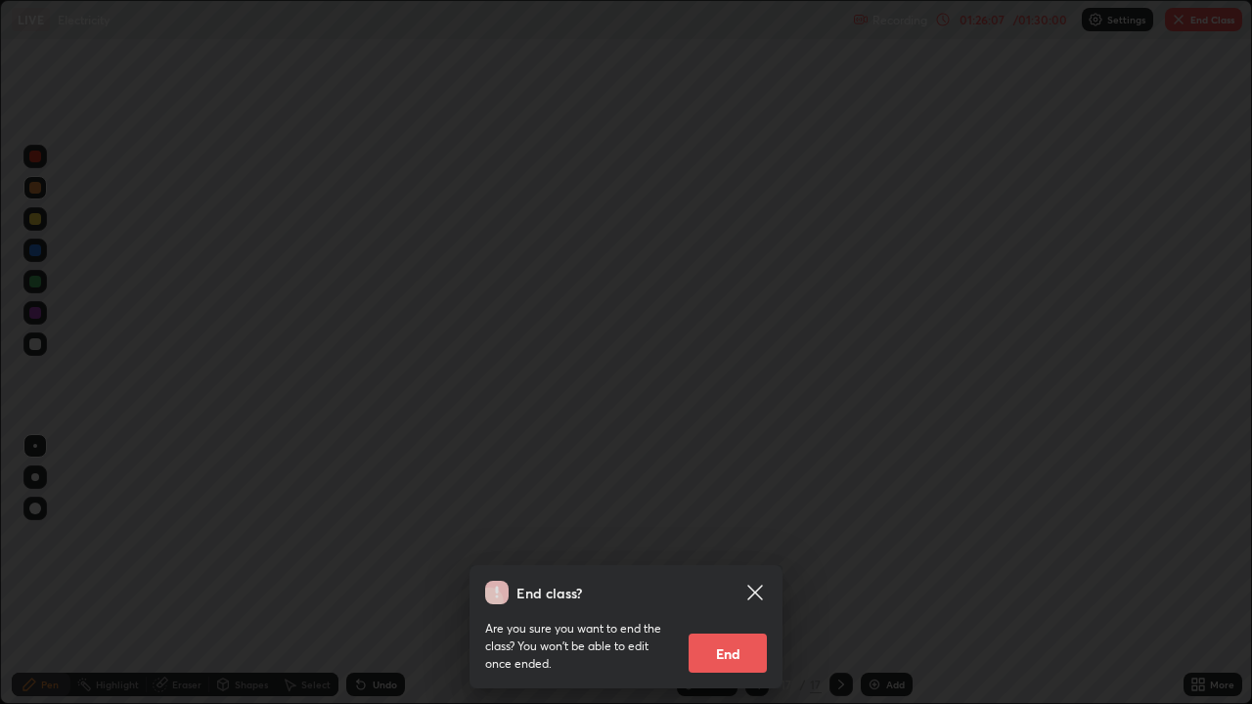
click at [714, 571] on button "End" at bounding box center [727, 653] width 78 height 39
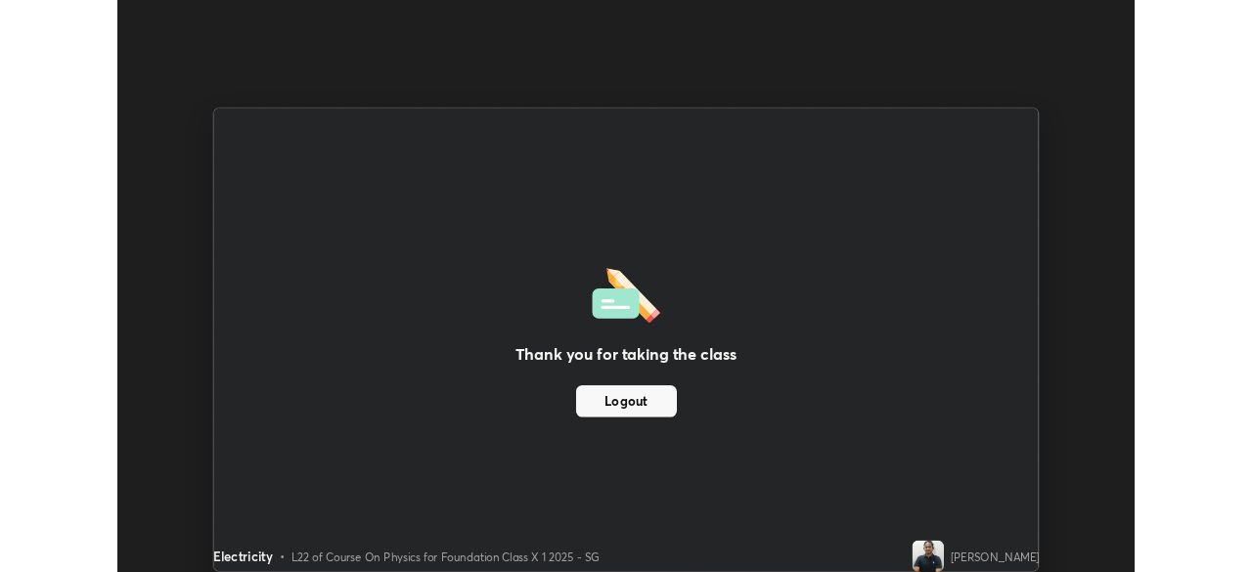
scroll to position [97221, 96541]
